Goal: Task Accomplishment & Management: Use online tool/utility

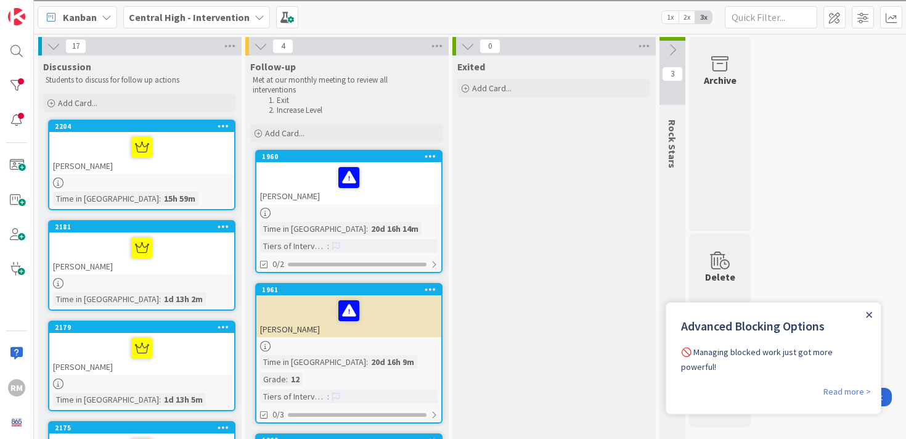
click at [867, 315] on icon "Close Announcement" at bounding box center [869, 315] width 6 height 6
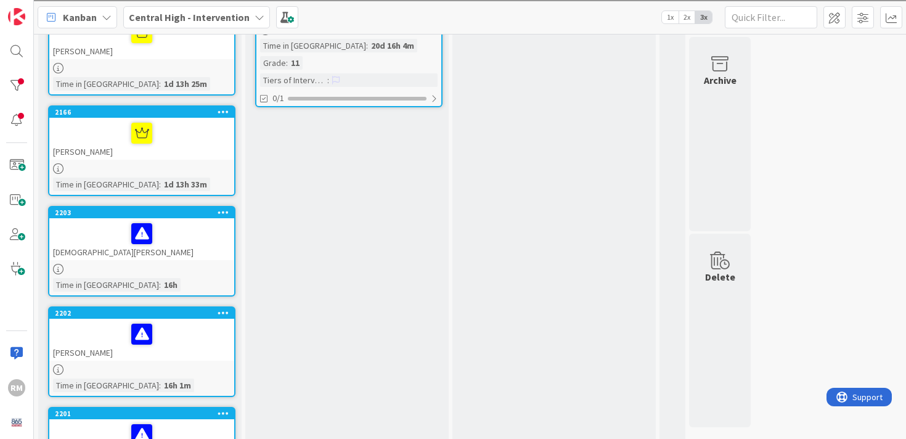
scroll to position [634, 0]
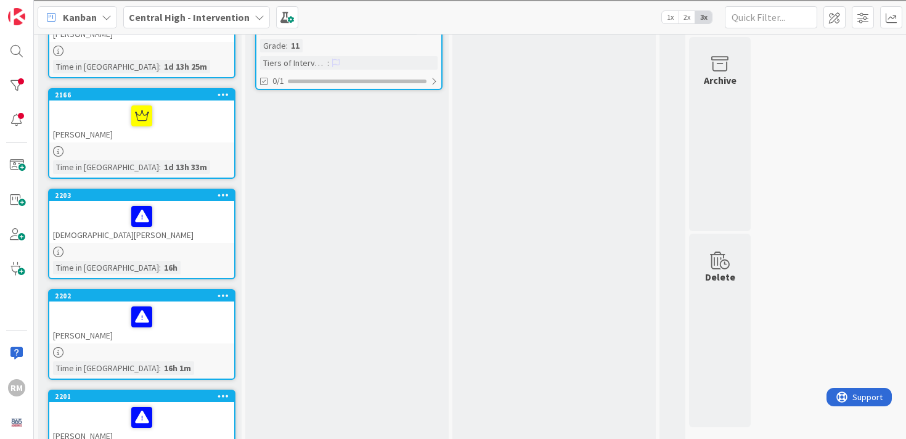
click at [186, 229] on div "[DEMOGRAPHIC_DATA][PERSON_NAME]" at bounding box center [141, 222] width 185 height 42
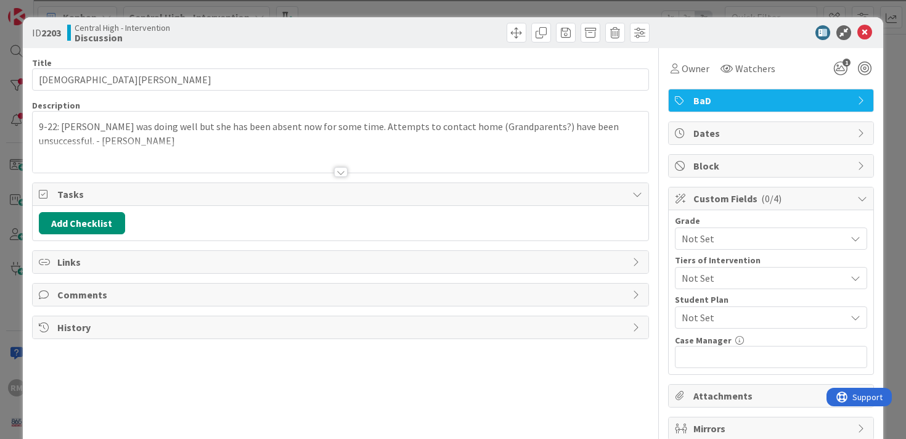
click at [337, 173] on div at bounding box center [341, 172] width 14 height 10
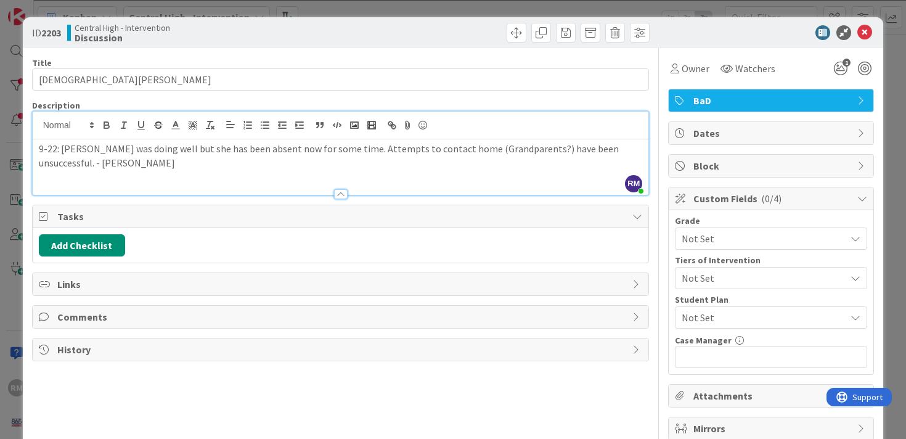
click at [105, 166] on p "9-22: Sophia was doing well but she has been absent now for some time. Attempts…" at bounding box center [341, 156] width 604 height 28
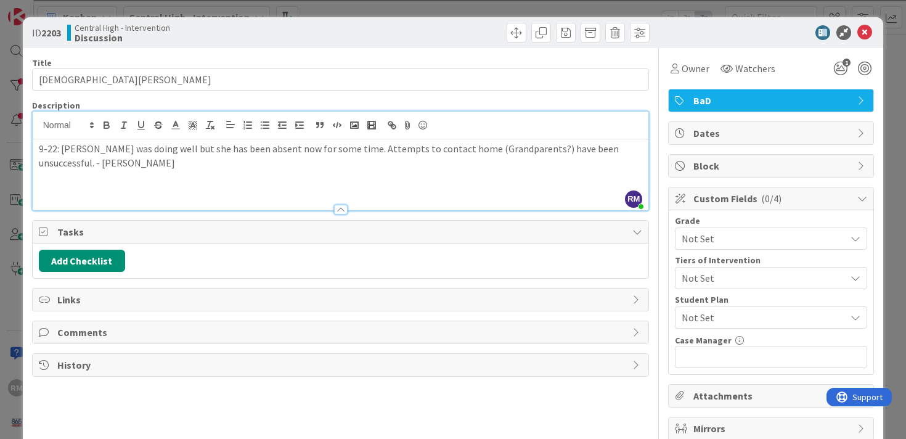
paste div
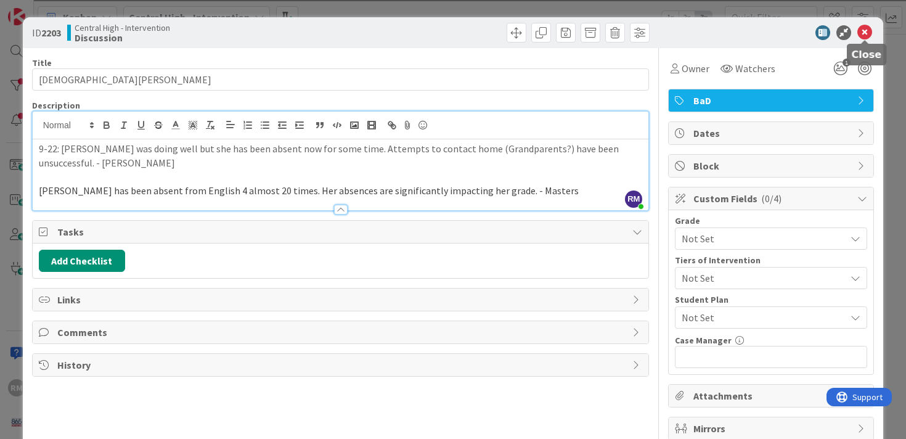
click at [859, 29] on icon at bounding box center [864, 32] width 15 height 15
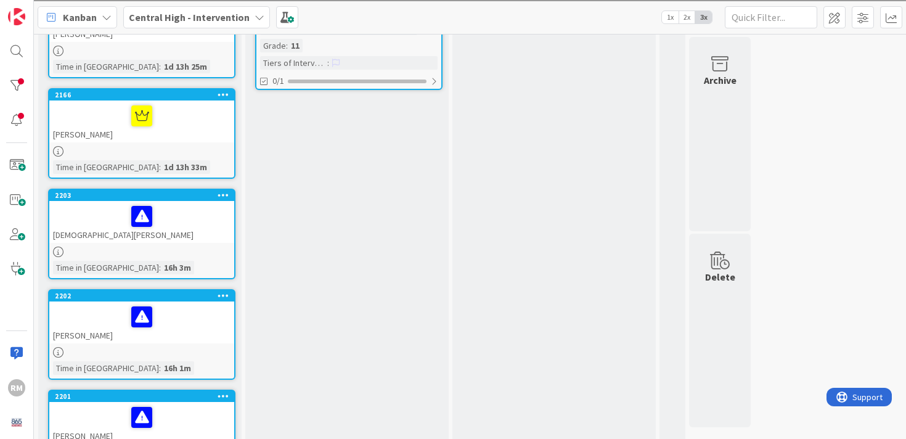
click at [791, 57] on div "17 Discussion Students to discuss for follow up actions Add Card... 2204 Neko Y…" at bounding box center [469, 309] width 867 height 1812
